Goal: Information Seeking & Learning: Learn about a topic

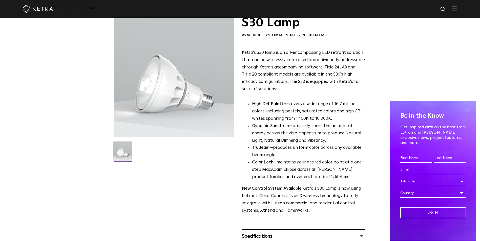
scroll to position [17, 0]
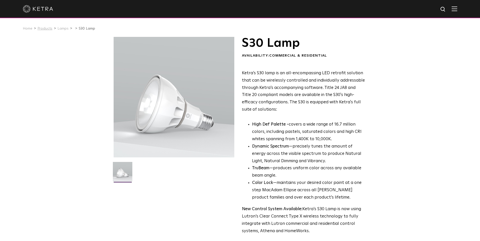
click at [44, 30] on link "Products" at bounding box center [44, 29] width 15 height 4
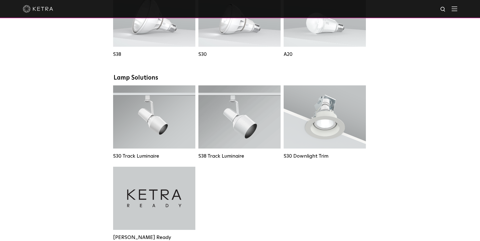
scroll to position [422, 0]
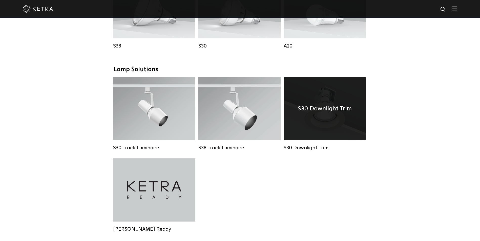
click at [333, 127] on div "S30 Downlight Trim" at bounding box center [325, 108] width 82 height 63
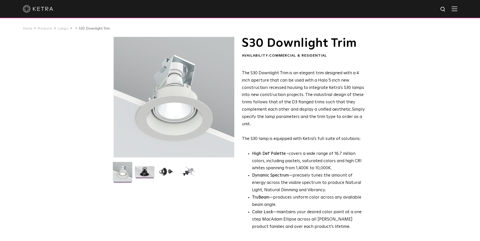
click at [144, 171] on img at bounding box center [144, 174] width 19 height 15
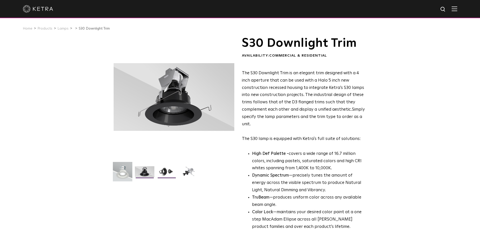
click at [161, 170] on img at bounding box center [166, 174] width 19 height 15
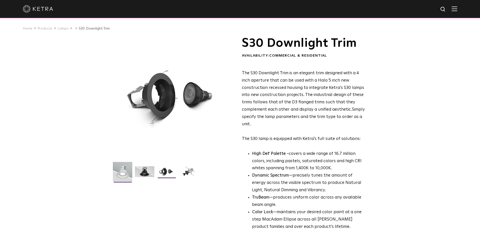
click at [123, 171] on img at bounding box center [122, 173] width 19 height 23
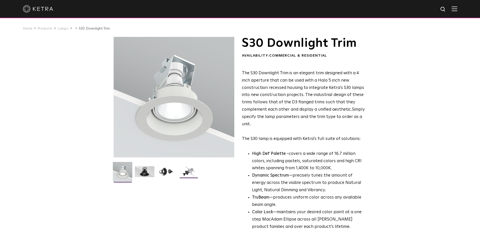
click at [190, 174] on img at bounding box center [188, 174] width 19 height 15
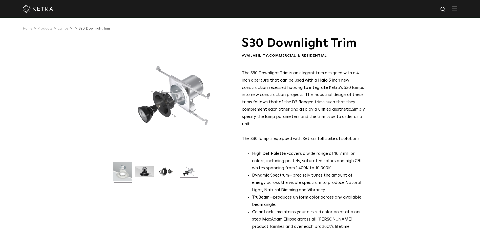
click at [122, 174] on img at bounding box center [122, 173] width 19 height 23
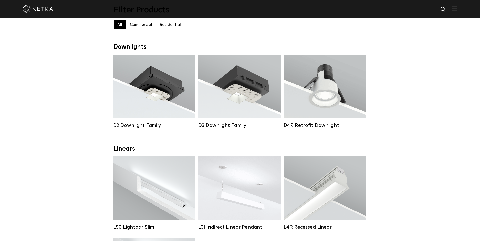
scroll to position [51, 0]
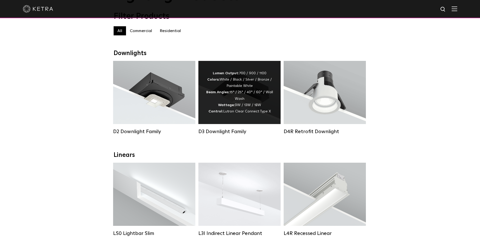
click at [210, 110] on div "Lumen Output: 700 / 900 / 1100 Colors: White / Black / Silver / Bronze / Painta…" at bounding box center [239, 92] width 67 height 45
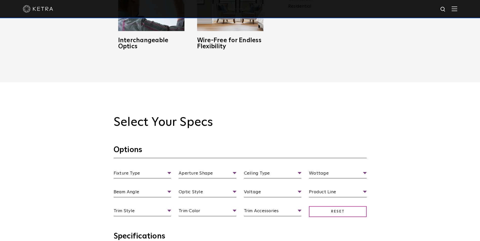
scroll to position [422, 0]
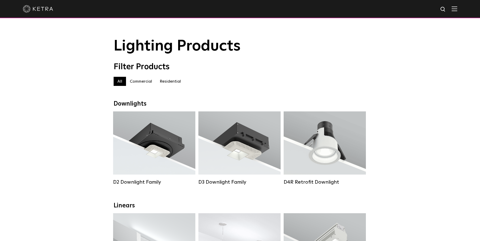
click at [165, 81] on label "Residential" at bounding box center [170, 81] width 29 height 9
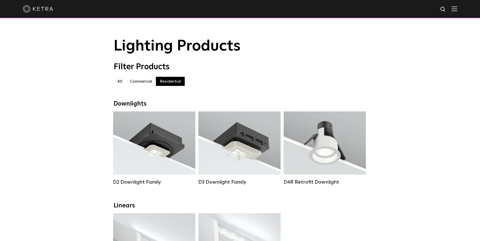
click at [133, 82] on label "Commercial" at bounding box center [141, 81] width 30 height 9
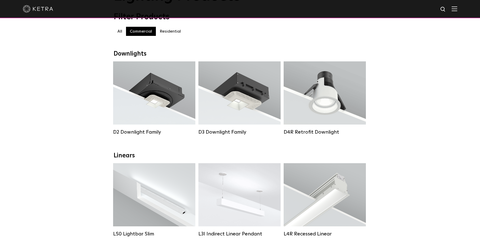
scroll to position [51, 0]
click at [170, 34] on label "Residential" at bounding box center [170, 30] width 29 height 9
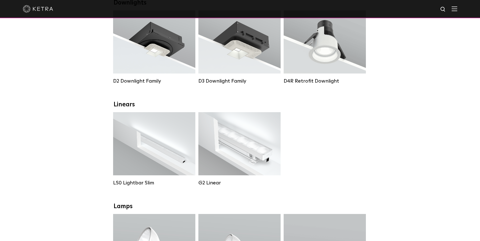
scroll to position [152, 0]
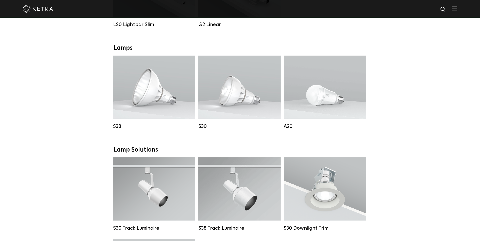
scroll to position [304, 0]
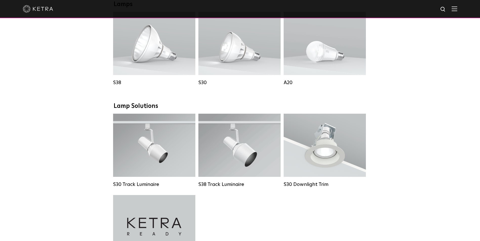
click at [299, 210] on div "S30 Track Luminaire Lumen Output: 1100 Colors: White / Black Beam Angles: 15° /…" at bounding box center [240, 195] width 257 height 163
click at [213, 211] on div "S30 Track Luminaire Lumen Output: 1100 Colors: White / Black Beam Angles: 15° /…" at bounding box center [240, 195] width 257 height 163
click at [218, 209] on div "S30 Track Luminaire Lumen Output: 1100 Colors: White / Black Beam Angles: 15° /…" at bounding box center [240, 195] width 257 height 163
click at [64, 98] on div "Downlights D2 Downlight Family Lumen Output: 1200 Colors: White / Black / Gloss…" at bounding box center [240, 149] width 480 height 704
